Goal: Navigation & Orientation: Find specific page/section

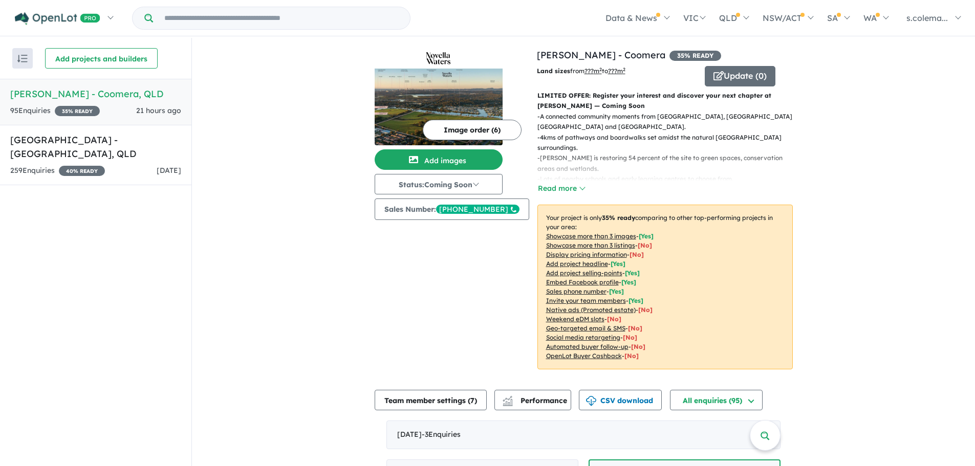
click at [156, 99] on h5 "[PERSON_NAME] - Coomera , [GEOGRAPHIC_DATA]" at bounding box center [95, 94] width 171 height 14
click at [572, 183] on button "Read more" at bounding box center [561, 189] width 48 height 12
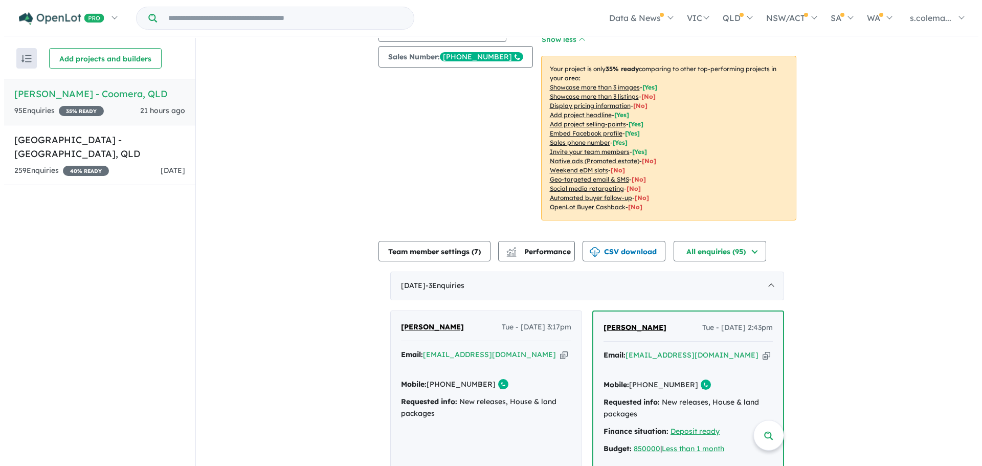
scroll to position [153, 0]
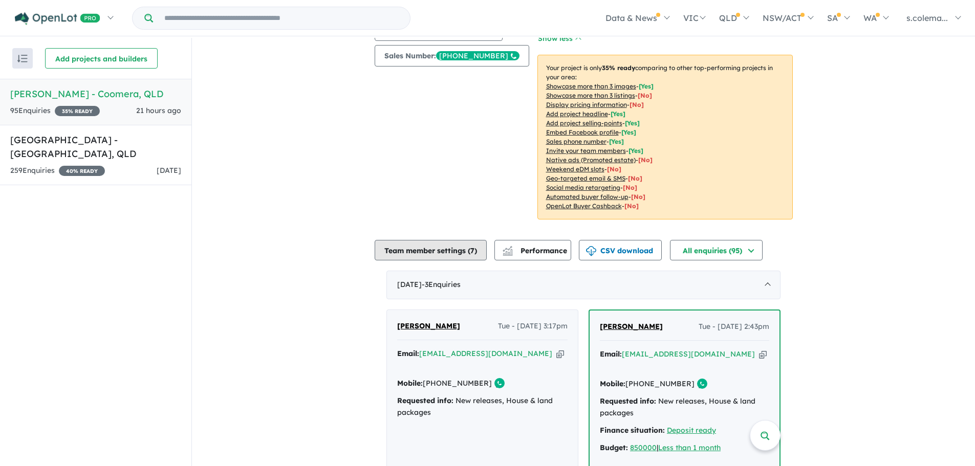
click at [454, 240] on button "Team member settings ( 7 )" at bounding box center [430, 250] width 112 height 20
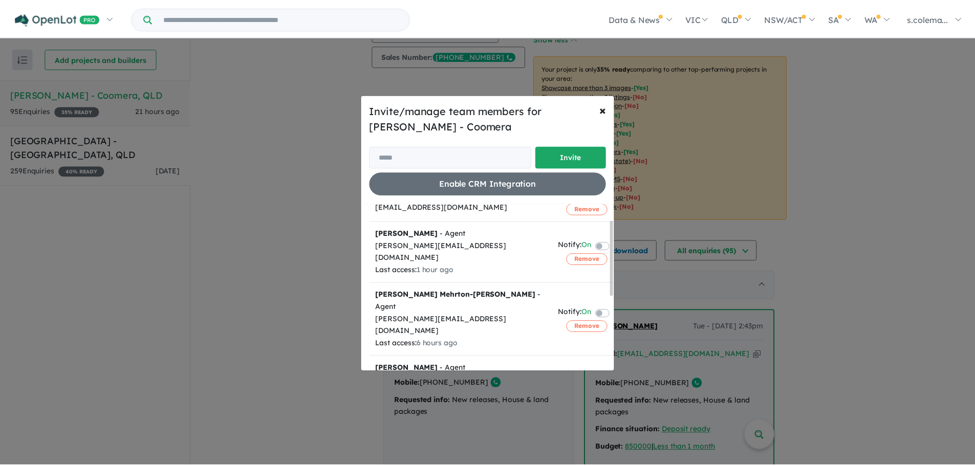
scroll to position [0, 0]
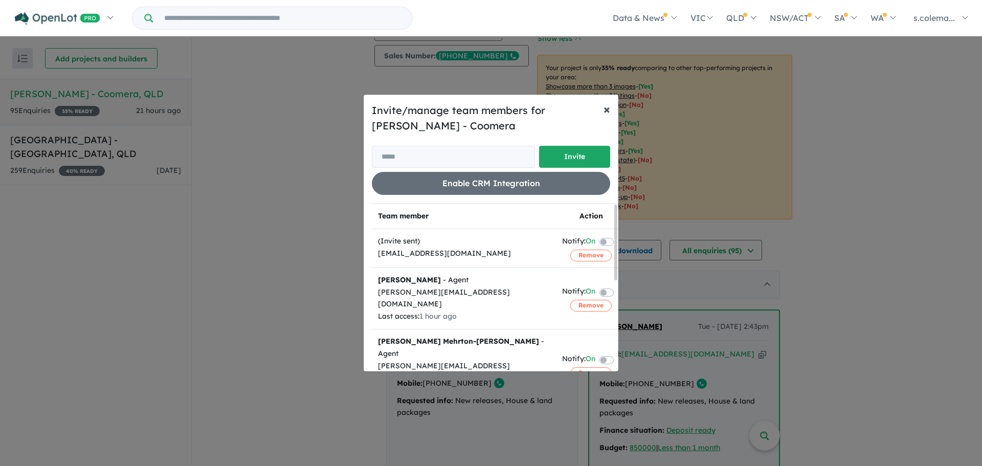
click at [604, 106] on span "×" at bounding box center [607, 108] width 7 height 15
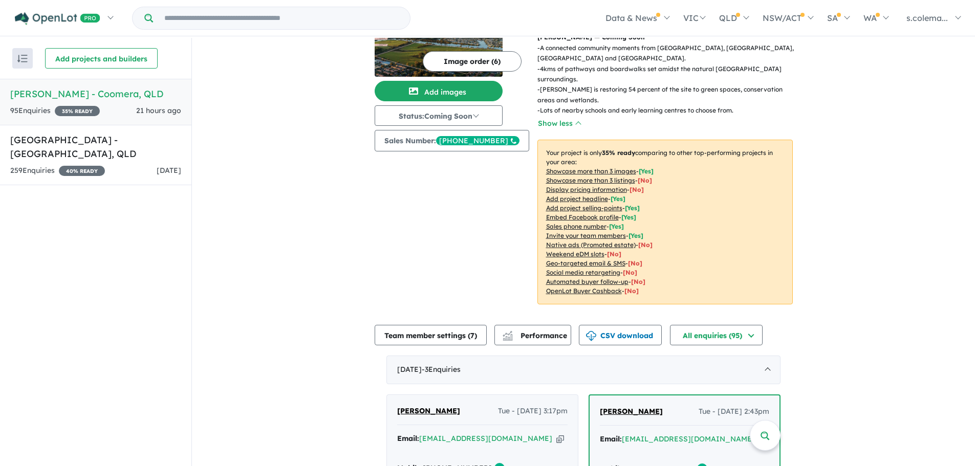
scroll to position [51, 0]
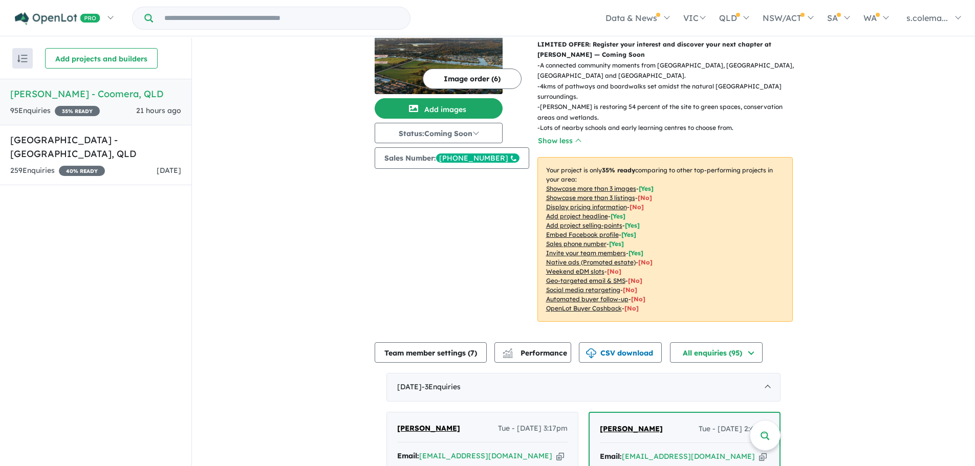
click at [279, 249] on div "View 2 projects in your account [PERSON_NAME] - Coomera 35 % READY Land sizes f…" at bounding box center [583, 424] width 783 height 874
click at [568, 135] on button "Show less" at bounding box center [559, 141] width 44 height 12
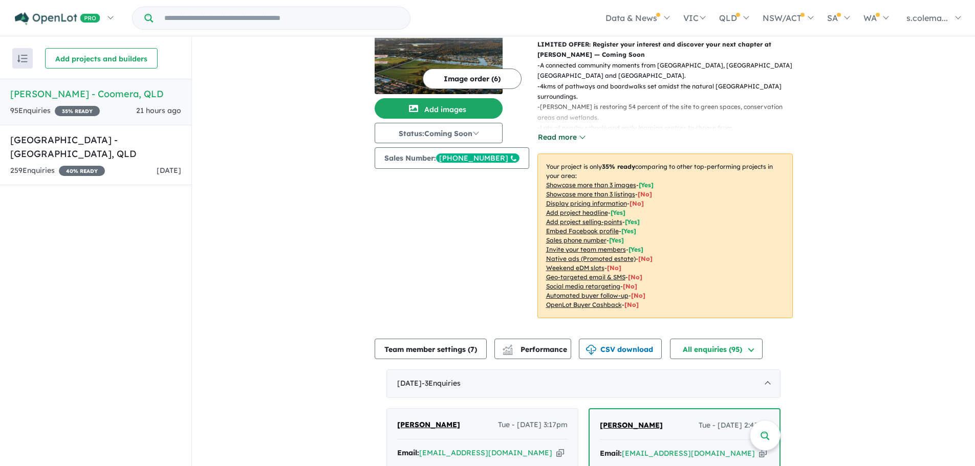
click at [568, 131] on button "Read more" at bounding box center [561, 137] width 48 height 12
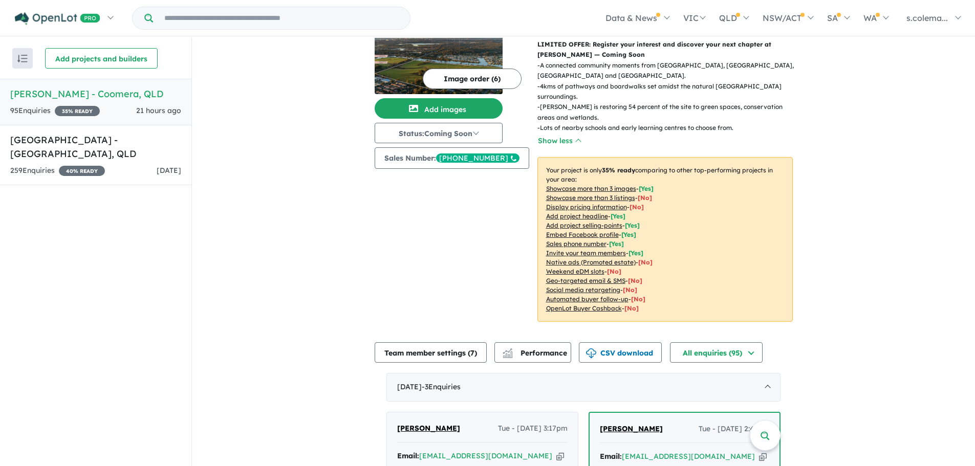
scroll to position [0, 0]
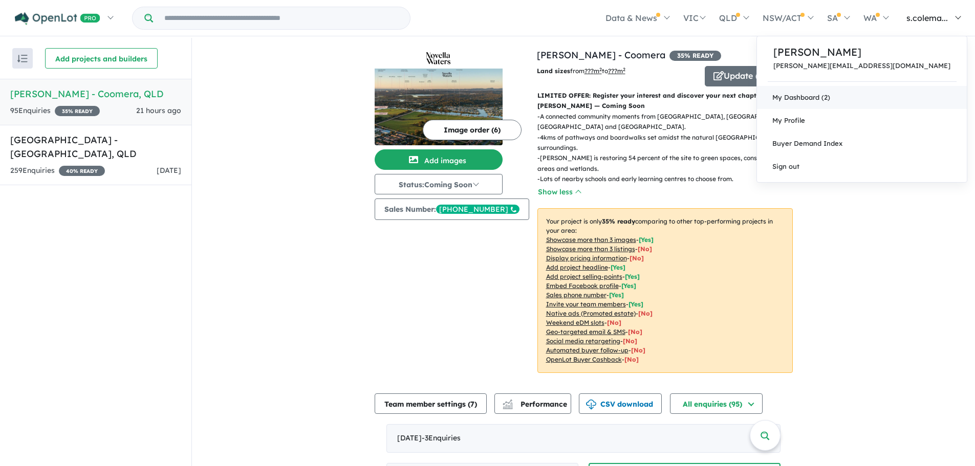
click at [900, 96] on link "My Dashboard (2)" at bounding box center [862, 97] width 210 height 23
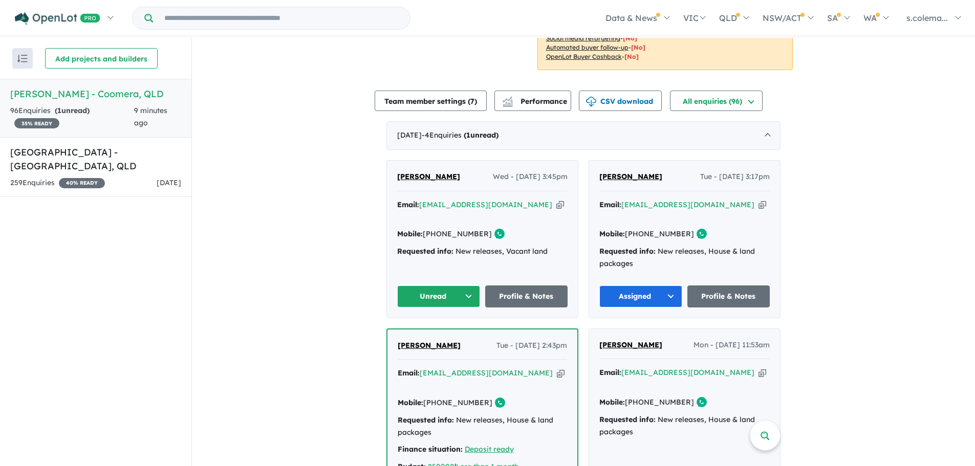
scroll to position [359, 0]
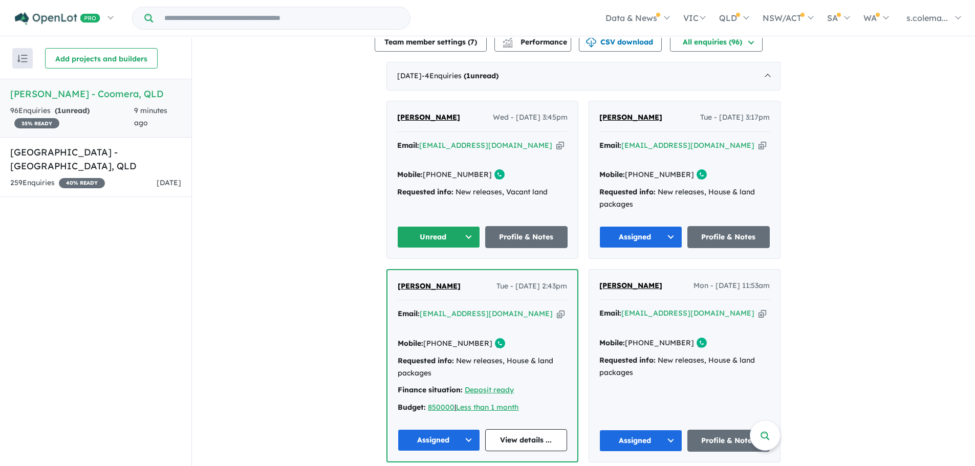
click at [446, 226] on button "Unread" at bounding box center [438, 237] width 83 height 22
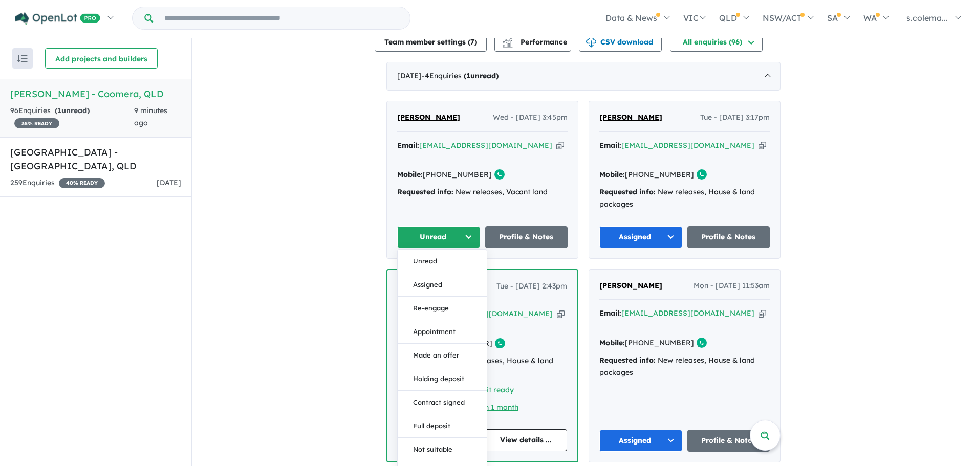
click at [436, 273] on button "Assigned" at bounding box center [441, 285] width 89 height 24
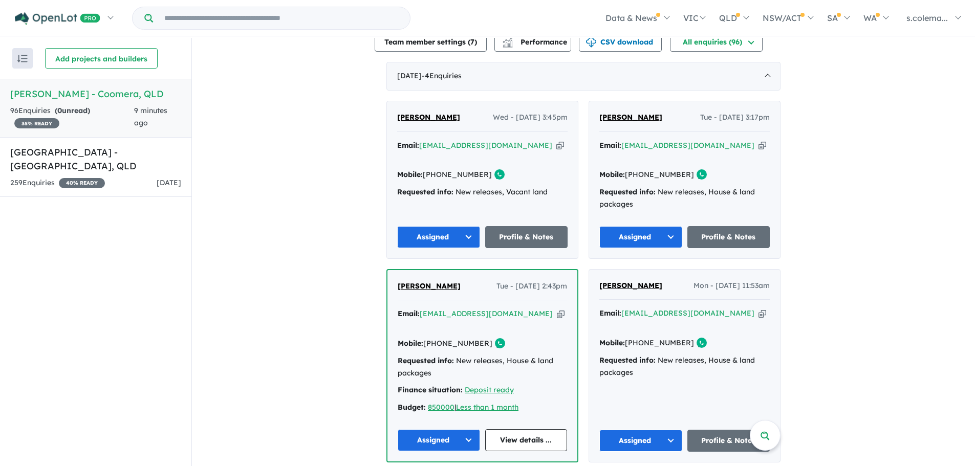
click at [292, 293] on div "View 2 projects in your account Novella Waters - Coomera 35 % READY Land sizes …" at bounding box center [583, 114] width 783 height 871
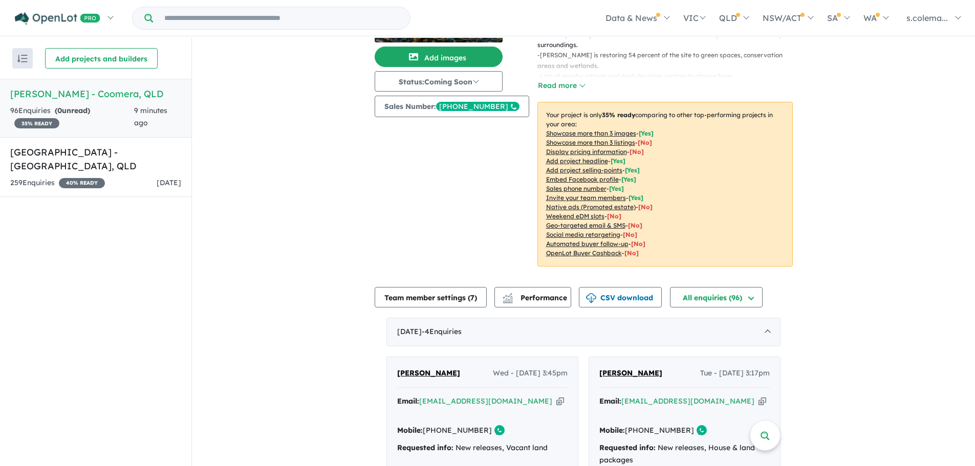
scroll to position [0, 0]
